Goal: Task Accomplishment & Management: Complete application form

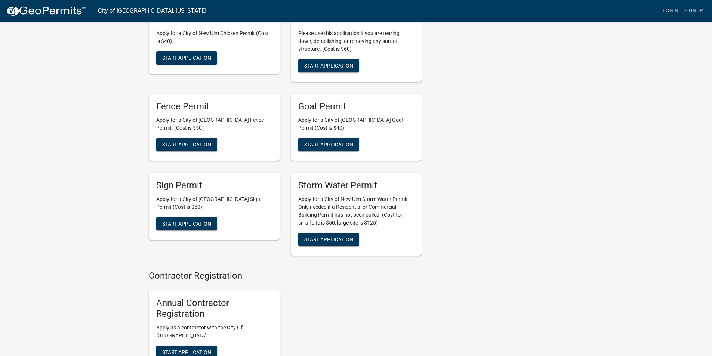
scroll to position [673, 0]
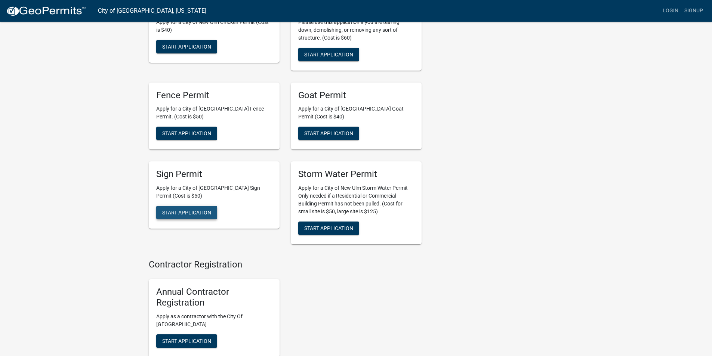
click at [204, 210] on span "Start Application" at bounding box center [186, 213] width 49 height 6
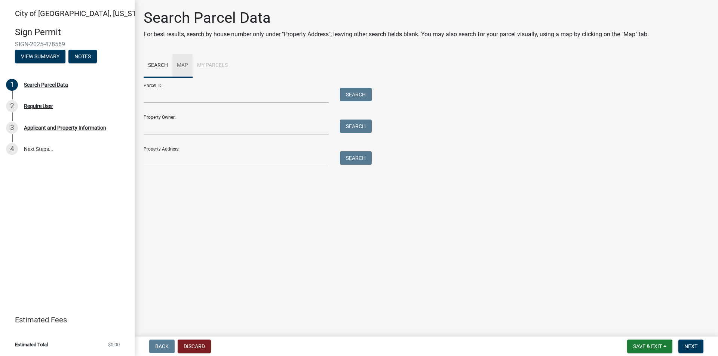
click at [184, 64] on link "Map" at bounding box center [182, 66] width 20 height 24
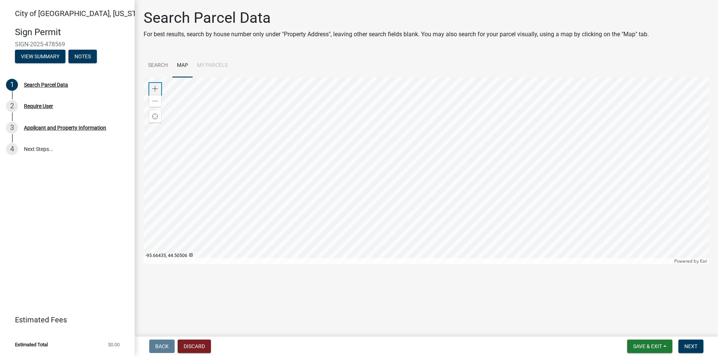
click at [153, 85] on div "Zoom in" at bounding box center [155, 89] width 12 height 12
click at [144, 158] on div at bounding box center [426, 170] width 565 height 187
click at [236, 264] on div at bounding box center [426, 170] width 565 height 187
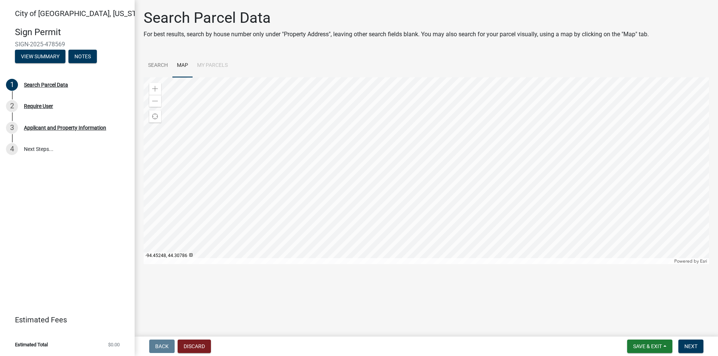
click at [403, 130] on div at bounding box center [426, 170] width 565 height 187
click at [383, 210] on div at bounding box center [426, 170] width 565 height 187
click at [394, 200] on div at bounding box center [426, 170] width 565 height 187
click at [156, 87] on span at bounding box center [155, 89] width 6 height 6
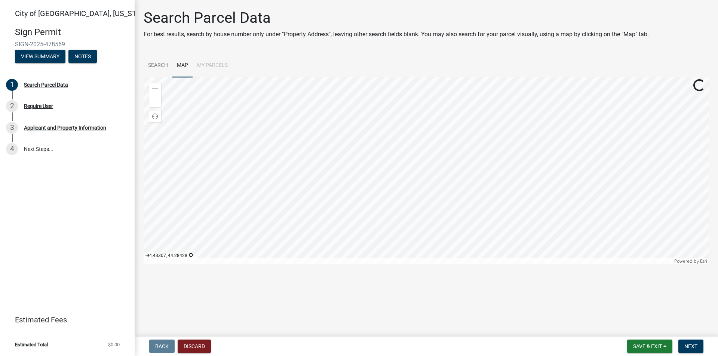
click at [320, 99] on div at bounding box center [426, 170] width 565 height 187
click at [314, 152] on div at bounding box center [426, 170] width 565 height 187
click at [159, 87] on div "Zoom in" at bounding box center [155, 89] width 12 height 12
click at [336, 182] on div at bounding box center [426, 170] width 565 height 187
click at [356, 164] on div at bounding box center [426, 170] width 565 height 187
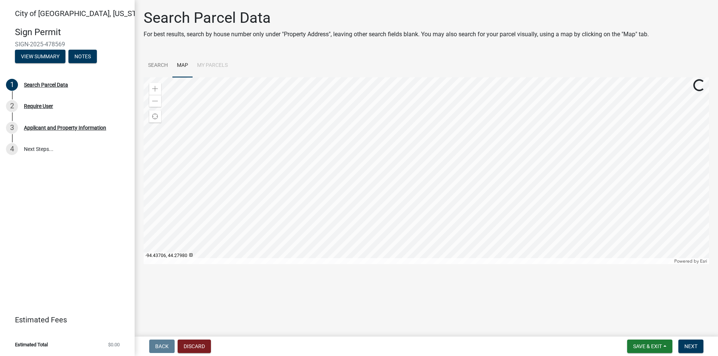
click at [343, 195] on div at bounding box center [426, 170] width 565 height 187
click at [345, 176] on div at bounding box center [426, 170] width 565 height 187
click at [353, 129] on div at bounding box center [426, 170] width 565 height 187
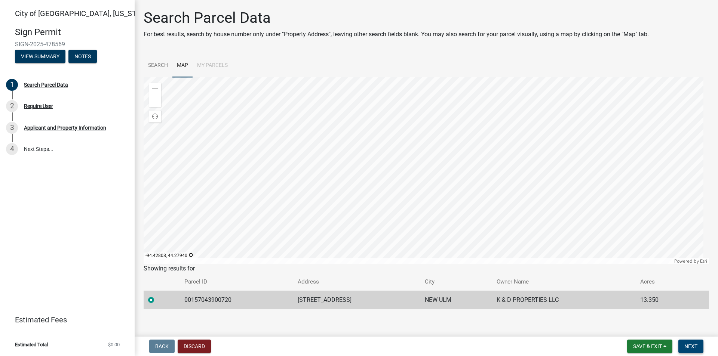
click at [691, 348] on span "Next" at bounding box center [690, 347] width 13 height 6
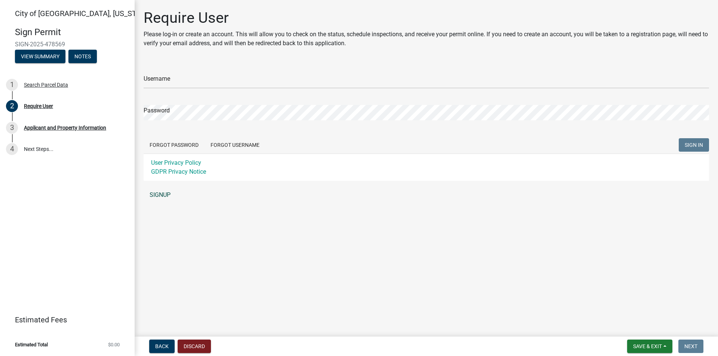
click at [158, 192] on link "SIGNUP" at bounding box center [426, 195] width 565 height 15
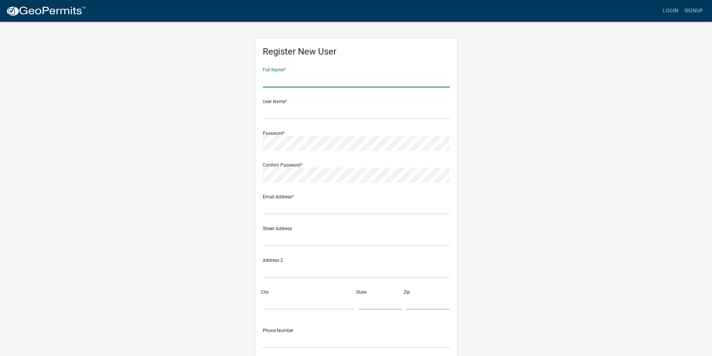
click at [305, 84] on input "text" at bounding box center [356, 79] width 187 height 15
type input "[PERSON_NAME]"
type input "[EMAIL_ADDRESS][DOMAIN_NAME]"
type input "[STREET_ADDRESS][PERSON_NAME]"
type input "[GEOGRAPHIC_DATA]"
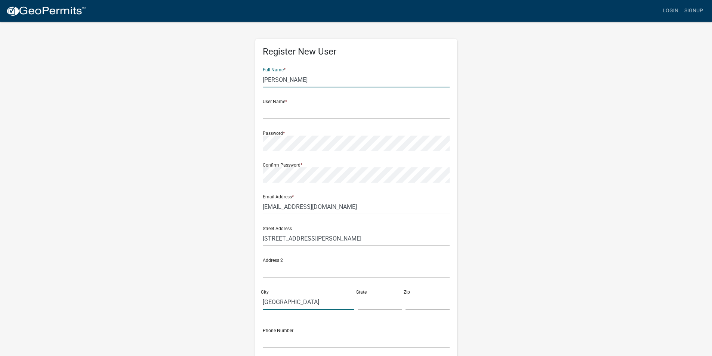
type input "[US_STATE]"
type input "56003"
type input "5073453388"
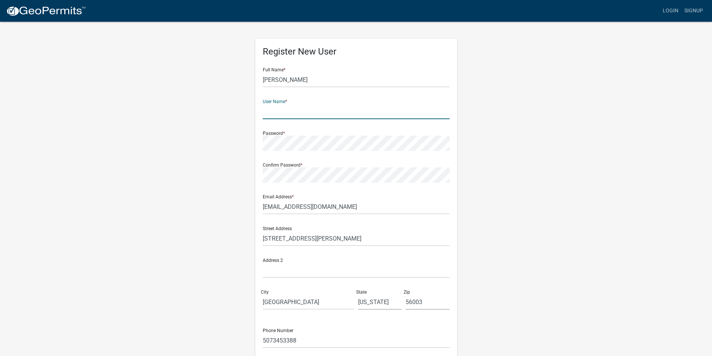
click at [292, 115] on input "text" at bounding box center [356, 111] width 187 height 15
type input "Signpro"
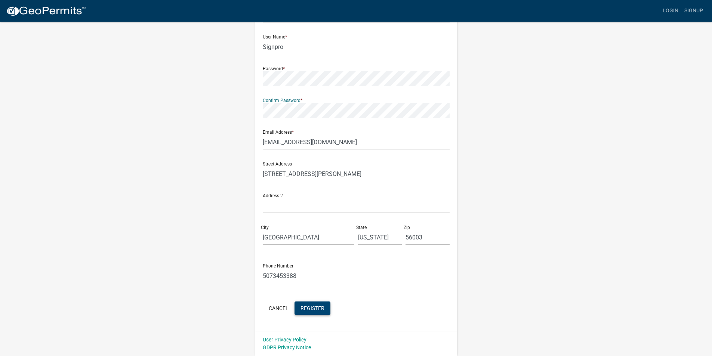
click at [311, 304] on button "Register" at bounding box center [313, 308] width 36 height 13
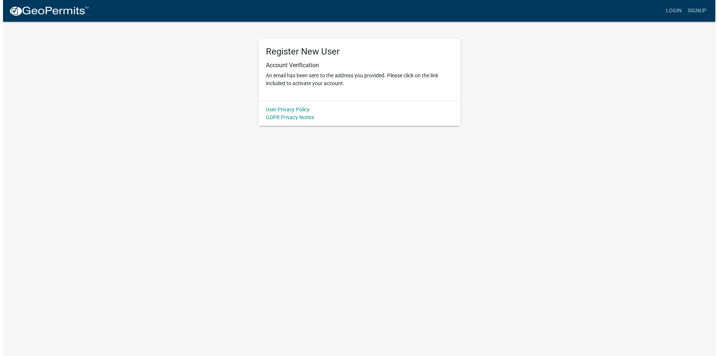
scroll to position [0, 0]
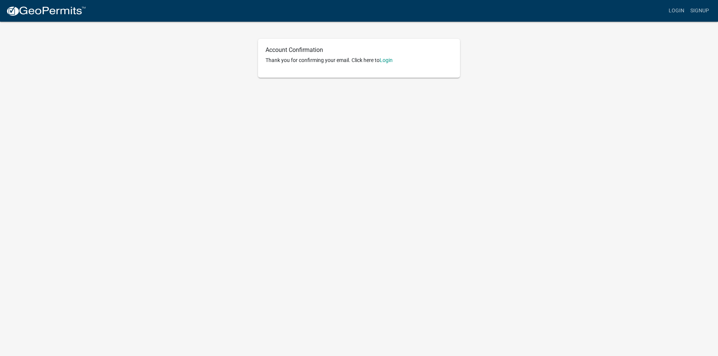
click at [395, 61] on p "Thank you for confirming your email. Click here to [GEOGRAPHIC_DATA]" at bounding box center [358, 60] width 187 height 8
click at [391, 62] on link "Login" at bounding box center [385, 60] width 13 height 6
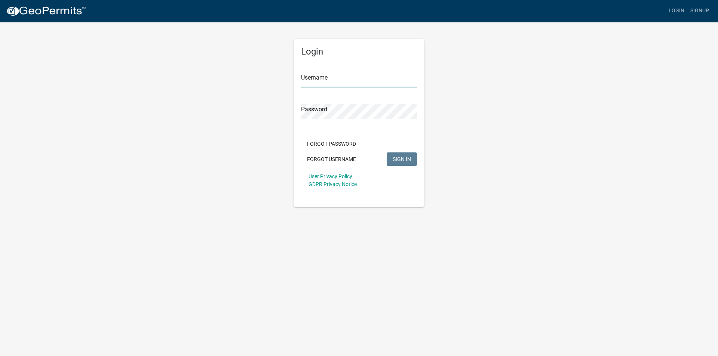
type input "Signpro"
click at [398, 162] on span "SIGN IN" at bounding box center [402, 159] width 18 height 6
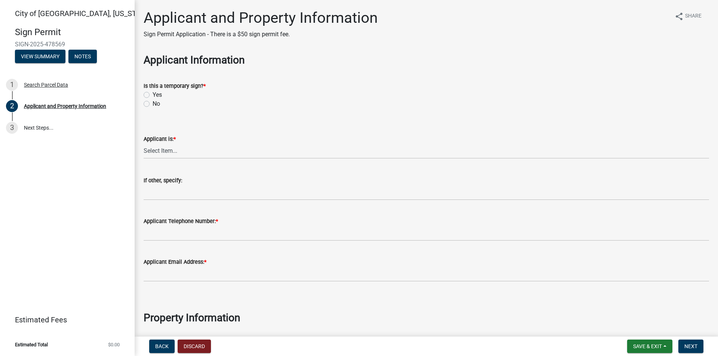
click at [153, 106] on label "No" at bounding box center [156, 103] width 7 height 9
click at [153, 104] on input "No" at bounding box center [155, 101] width 5 height 5
radio input "true"
click at [183, 148] on select "Select Item... Owner Contractor/Installer Other" at bounding box center [426, 151] width 565 height 15
click at [144, 144] on select "Select Item... Owner Contractor/Installer Other" at bounding box center [426, 151] width 565 height 15
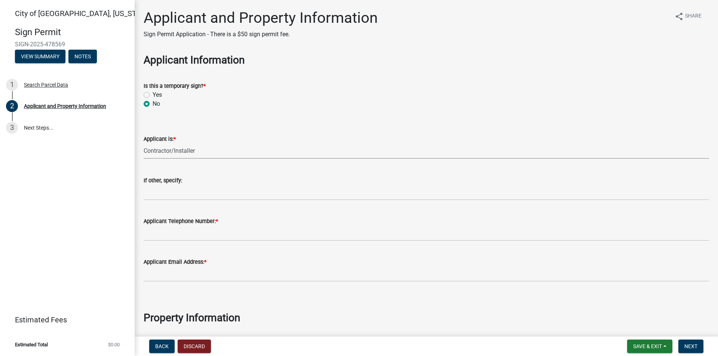
select select "1b0a4f51-4675-4ce5-b6e6-78f203fad463"
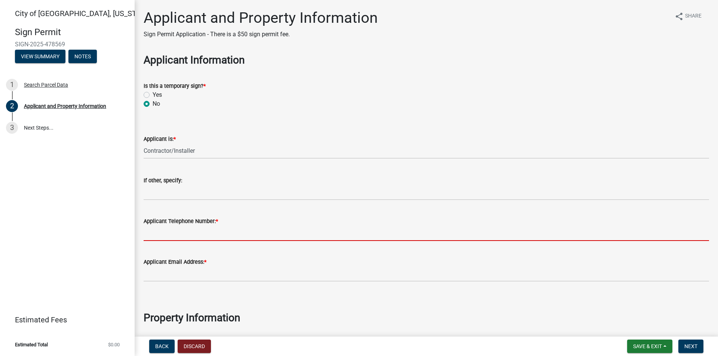
click at [236, 228] on input "Applicant Telephone Number: *" at bounding box center [426, 233] width 565 height 15
type input "5073453388"
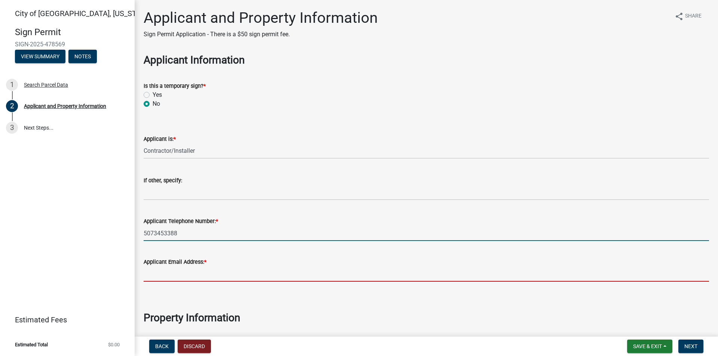
type input "[EMAIL_ADDRESS][DOMAIN_NAME]"
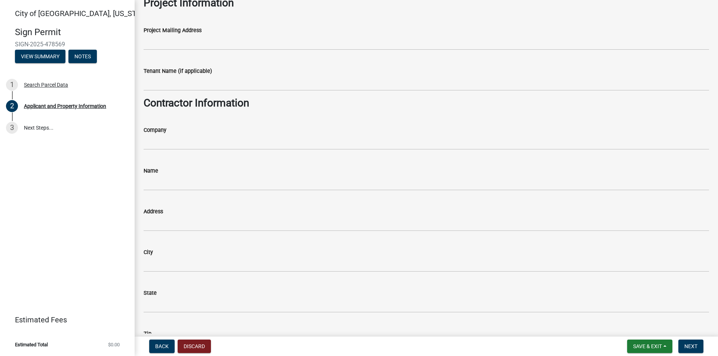
scroll to position [449, 0]
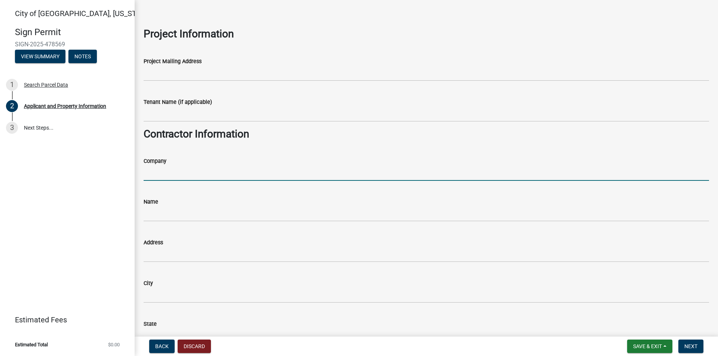
click at [218, 167] on input "Company" at bounding box center [426, 173] width 565 height 15
type input "Sign Pro Mankato"
type input "[STREET_ADDRESS][PERSON_NAME]"
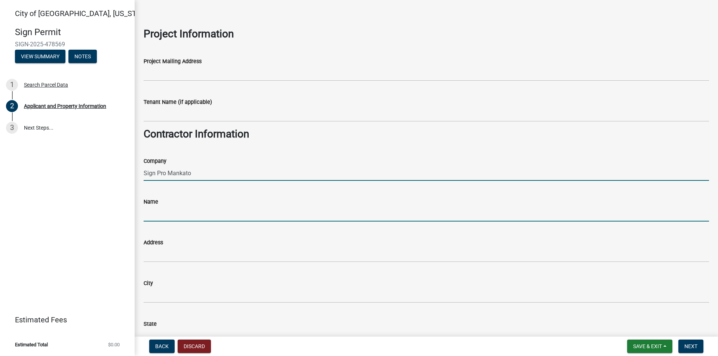
type input "[PERSON_NAME]"
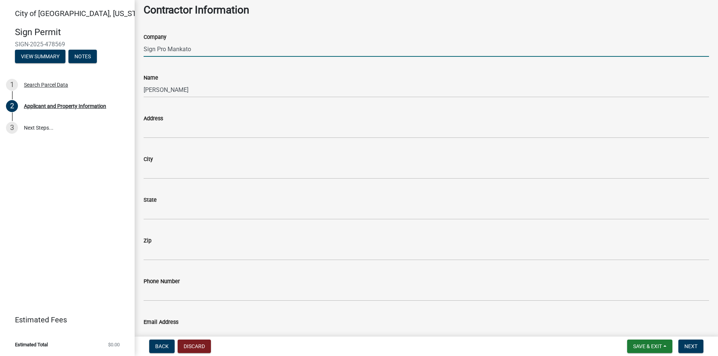
scroll to position [598, 0]
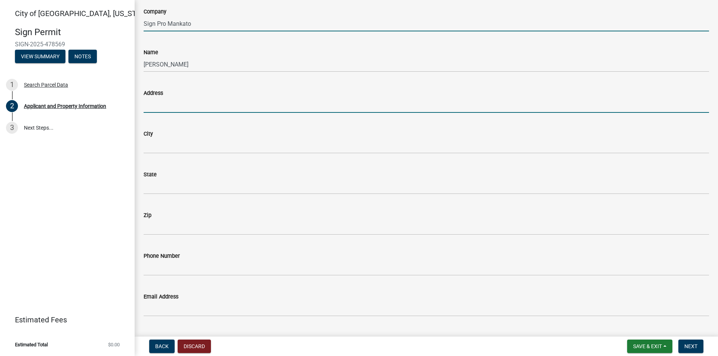
click at [175, 107] on input "Address" at bounding box center [426, 105] width 565 height 15
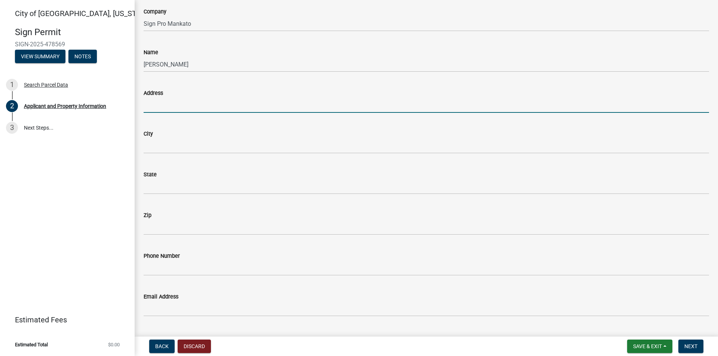
type input "[STREET_ADDRESS][PERSON_NAME]"
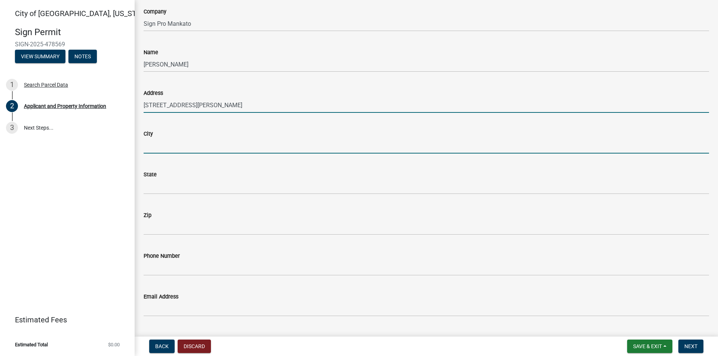
type input "[GEOGRAPHIC_DATA]"
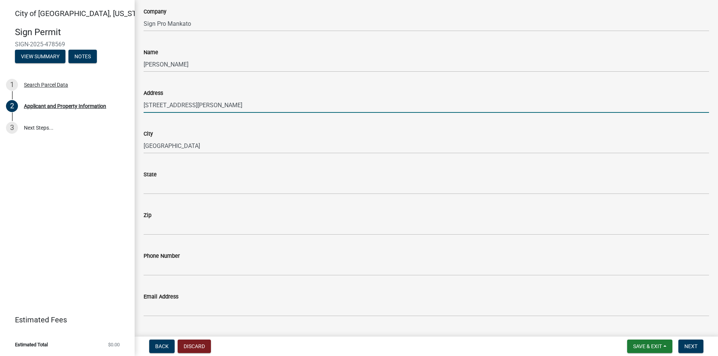
type input "[US_STATE]"
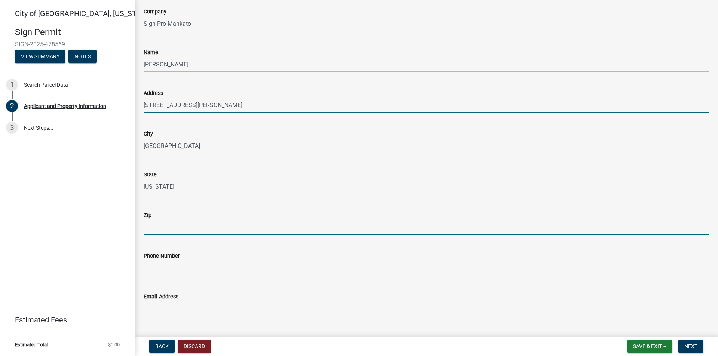
type input "56003"
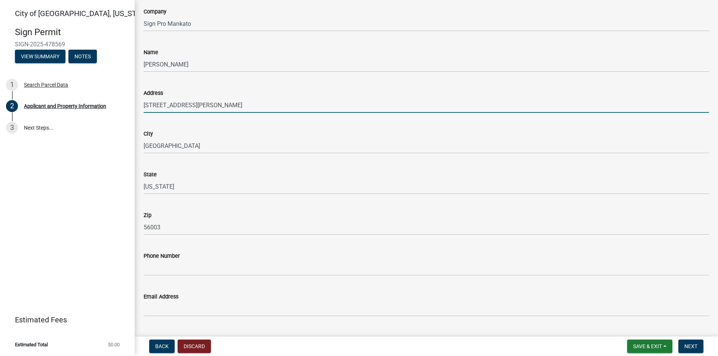
type input "5073453388"
type input "[EMAIL_ADDRESS][DOMAIN_NAME]"
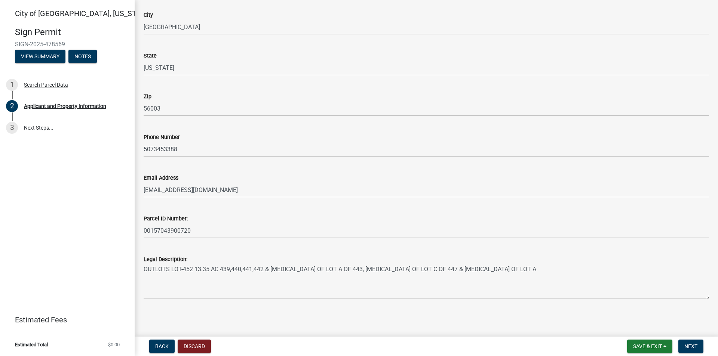
scroll to position [717, 0]
click at [687, 347] on span "Next" at bounding box center [690, 347] width 13 height 6
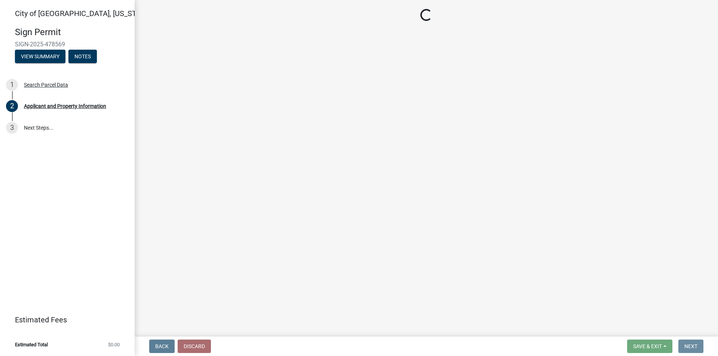
scroll to position [0, 0]
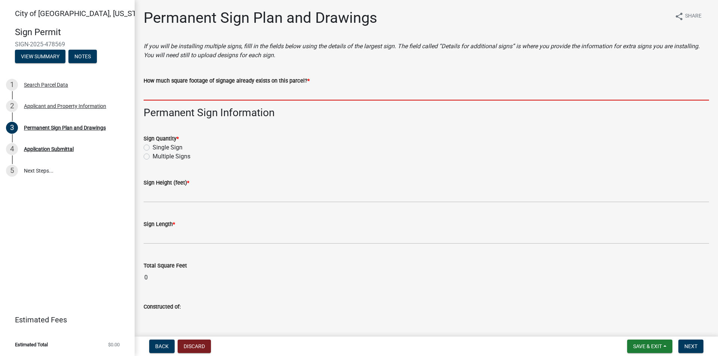
click at [157, 96] on input "How much square footage of signage already exists on this parcel? *" at bounding box center [426, 92] width 565 height 15
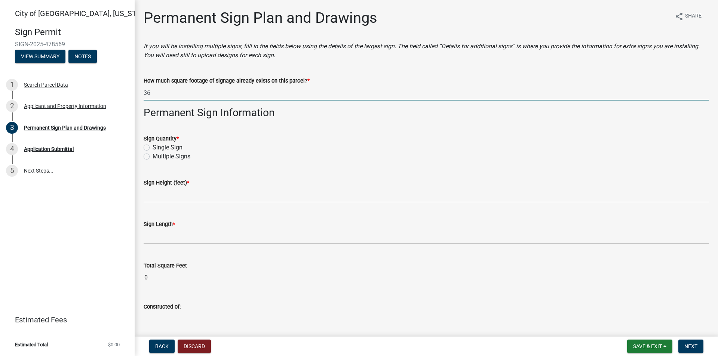
type input "36"
click at [153, 159] on label "Multiple Signs" at bounding box center [172, 156] width 38 height 9
click at [153, 157] on input "Multiple Signs" at bounding box center [155, 154] width 5 height 5
radio input "true"
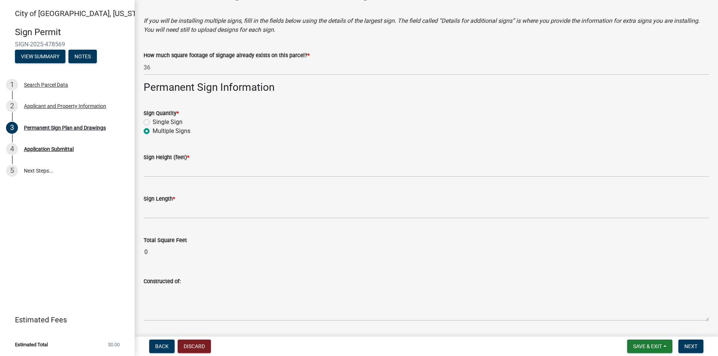
scroll to position [37, 0]
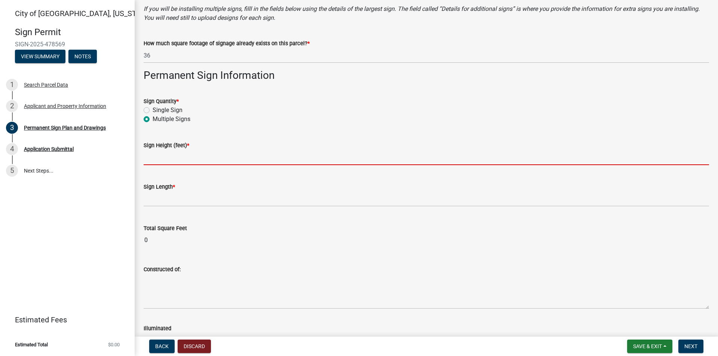
click at [195, 157] on input "text" at bounding box center [426, 157] width 565 height 15
